Goal: Check status: Check status

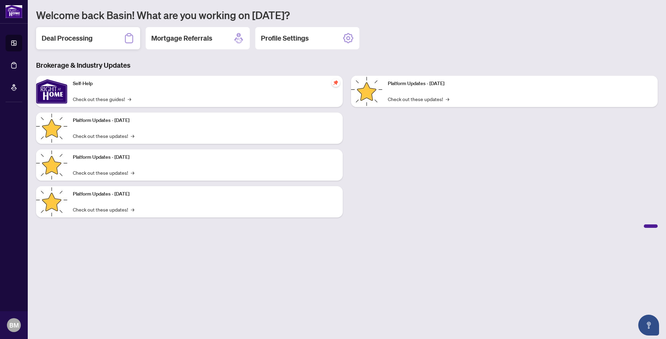
click at [81, 40] on h2 "Deal Processing" at bounding box center [67, 38] width 51 height 10
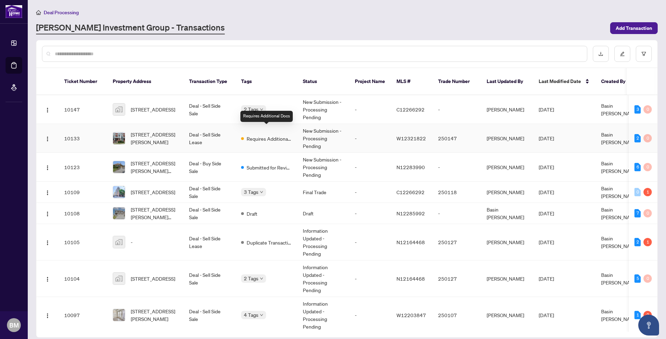
click at [262, 135] on span "Requires Additional Docs" at bounding box center [269, 139] width 45 height 8
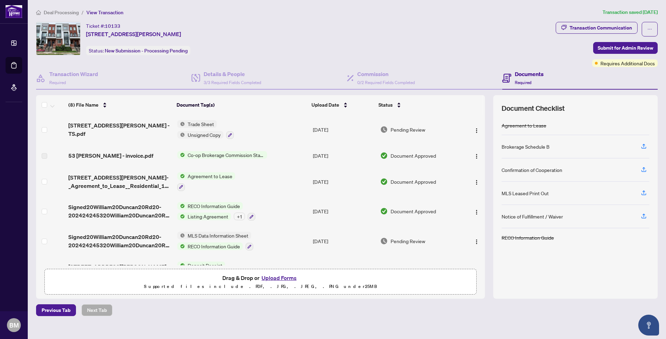
click at [196, 122] on span "Trade Sheet" at bounding box center [201, 124] width 32 height 8
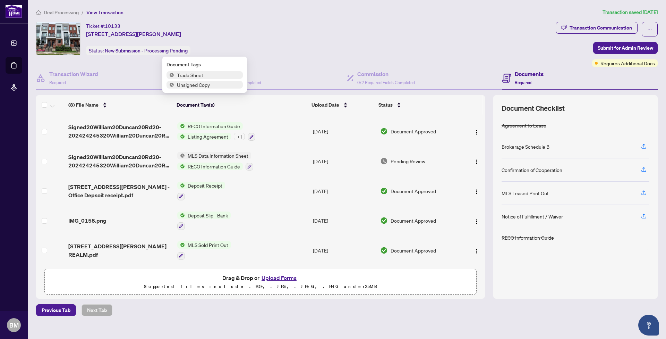
scroll to position [83, 0]
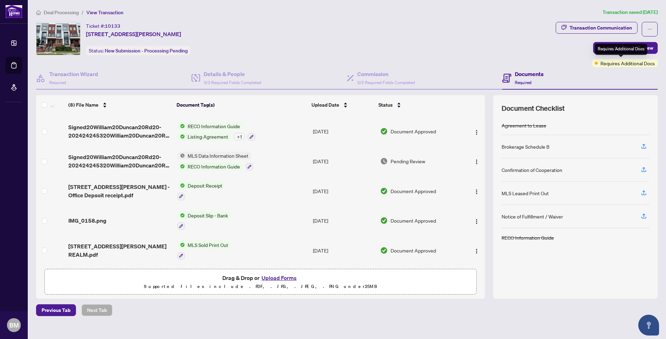
click at [618, 64] on span "Requires Additional Docs" at bounding box center [627, 63] width 54 height 8
